Goal: Task Accomplishment & Management: Use online tool/utility

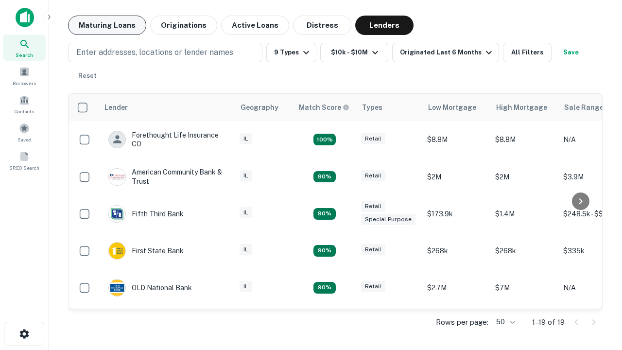
click at [107, 25] on button "Maturing Loans" at bounding box center [107, 25] width 78 height 19
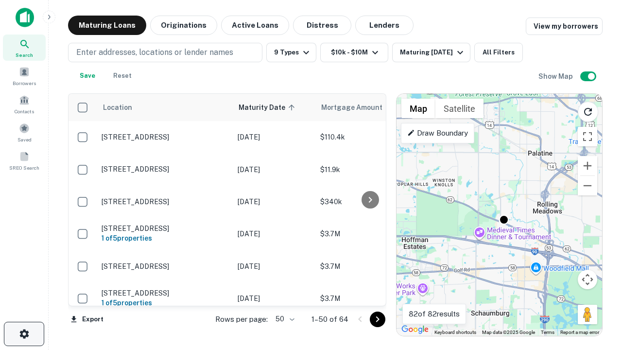
click at [24, 334] on icon "button" at bounding box center [24, 334] width 12 height 12
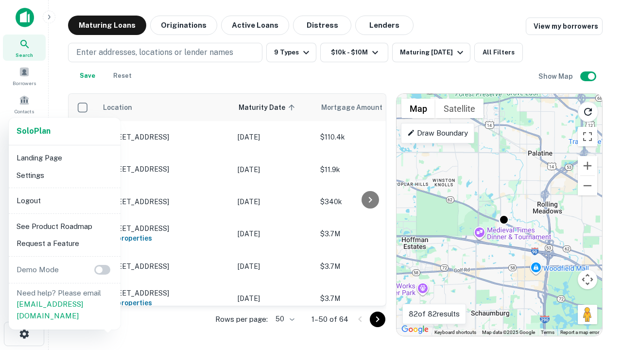
click at [64, 200] on li "Logout" at bounding box center [65, 201] width 104 height 18
